Goal: Information Seeking & Learning: Understand process/instructions

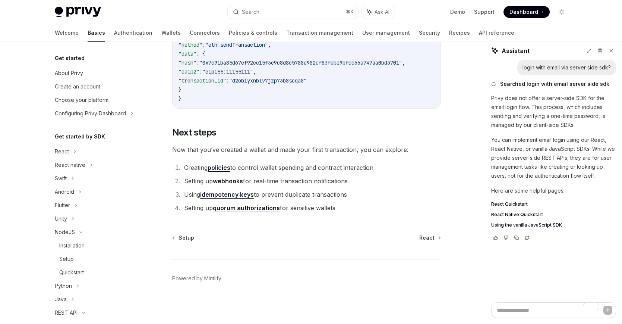
scroll to position [96, 0]
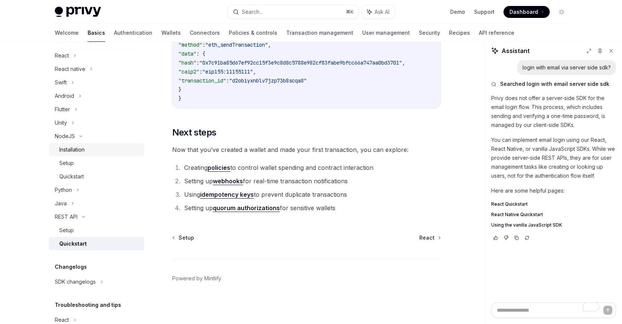
click at [79, 152] on div "Installation" at bounding box center [71, 149] width 25 height 9
type textarea "*"
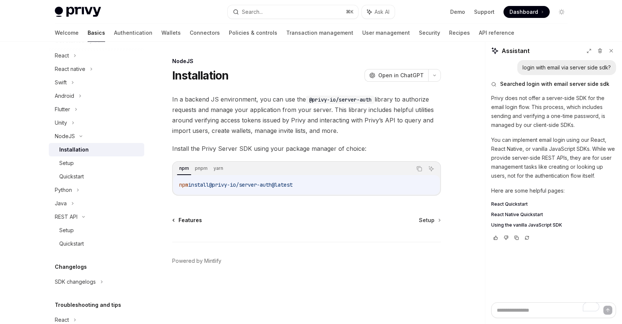
click at [189, 221] on span "Features" at bounding box center [190, 219] width 23 height 7
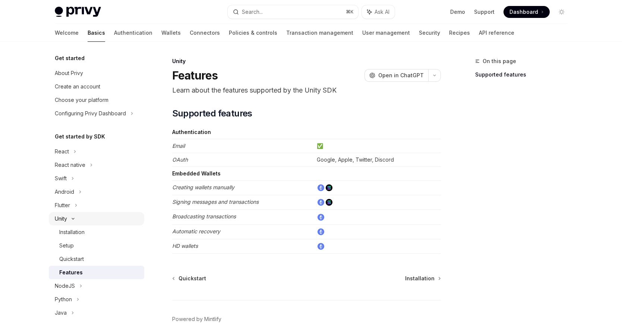
click at [72, 217] on div "Unity" at bounding box center [96, 218] width 95 height 13
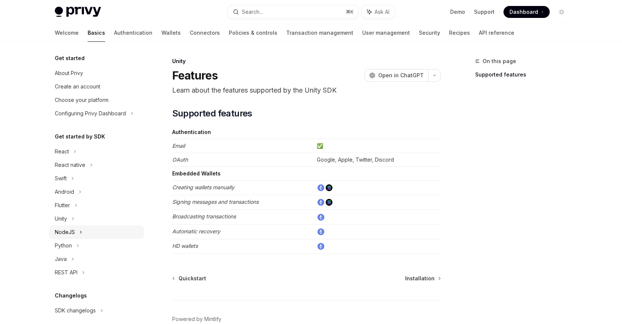
click at [73, 230] on div "NodeJS" at bounding box center [65, 231] width 20 height 9
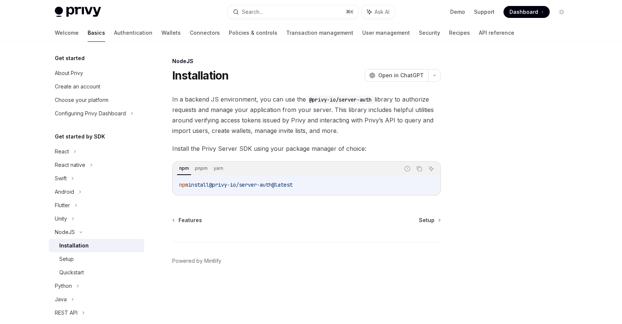
click at [77, 250] on link "Installation" at bounding box center [96, 245] width 95 height 13
click at [429, 217] on span "Setup" at bounding box center [427, 219] width 16 height 7
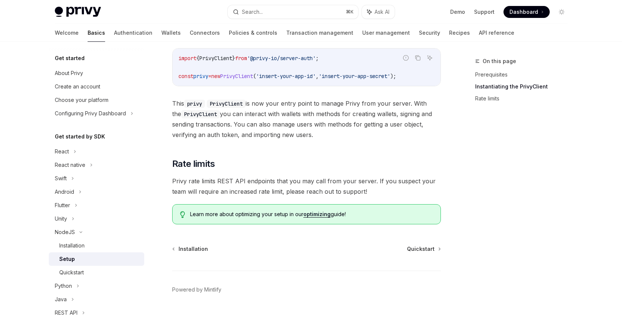
scroll to position [181, 0]
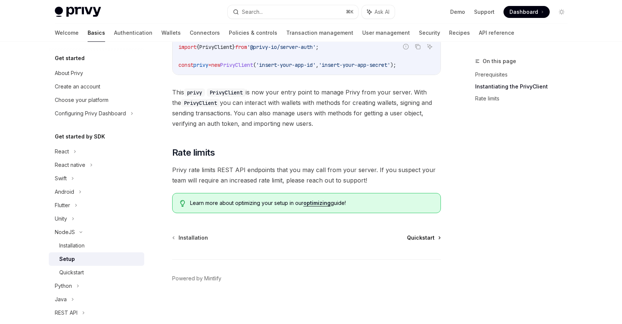
click at [416, 238] on span "Quickstart" at bounding box center [421, 237] width 28 height 7
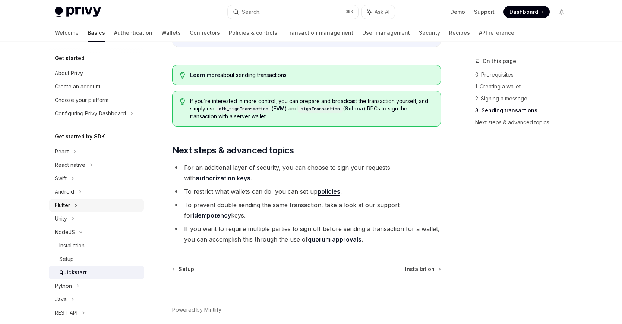
scroll to position [756, 0]
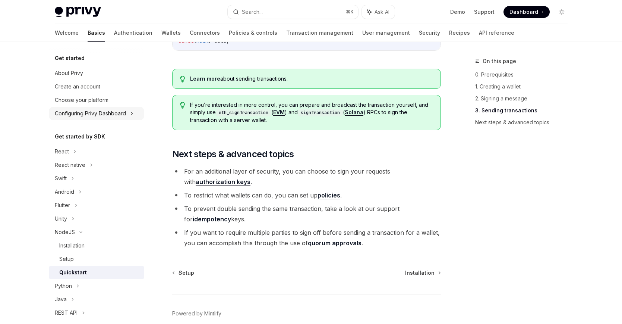
click at [132, 111] on icon at bounding box center [131, 113] width 3 height 9
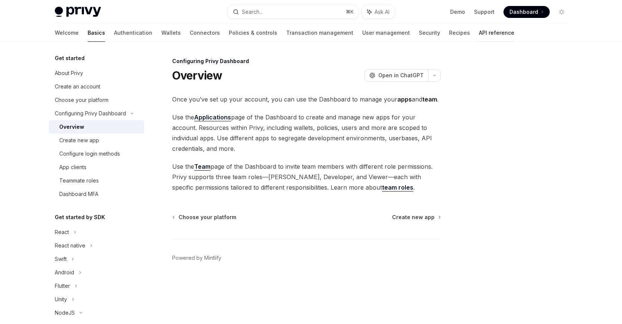
click at [479, 36] on link "API reference" at bounding box center [496, 33] width 35 height 18
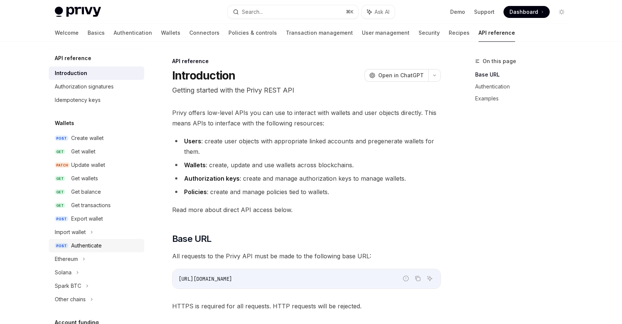
click at [93, 243] on div "Authenticate" at bounding box center [86, 245] width 31 height 9
type textarea "*"
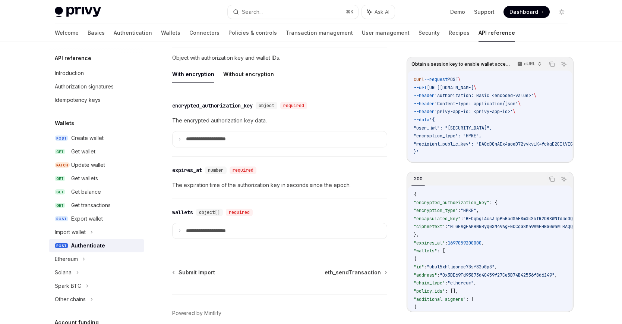
scroll to position [664, 0]
